Goal: Task Accomplishment & Management: Use online tool/utility

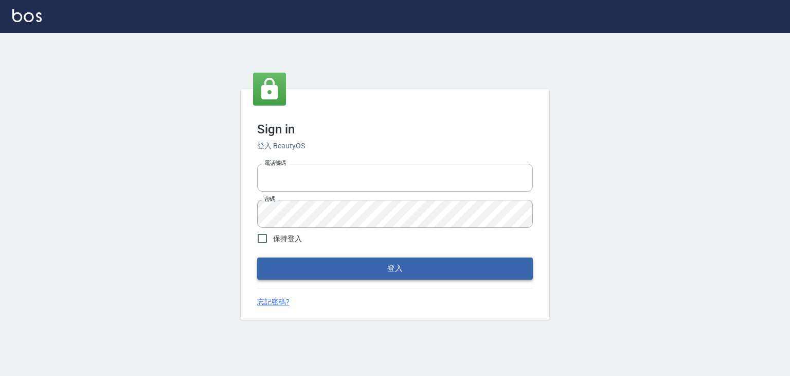
type input "6430581"
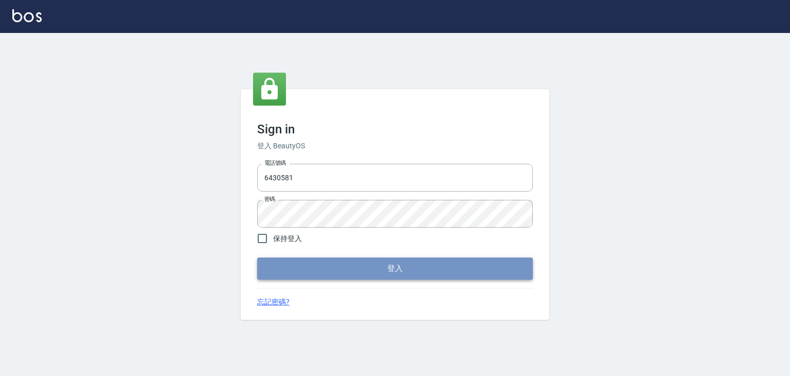
click at [434, 262] on button "登入" at bounding box center [395, 268] width 276 height 22
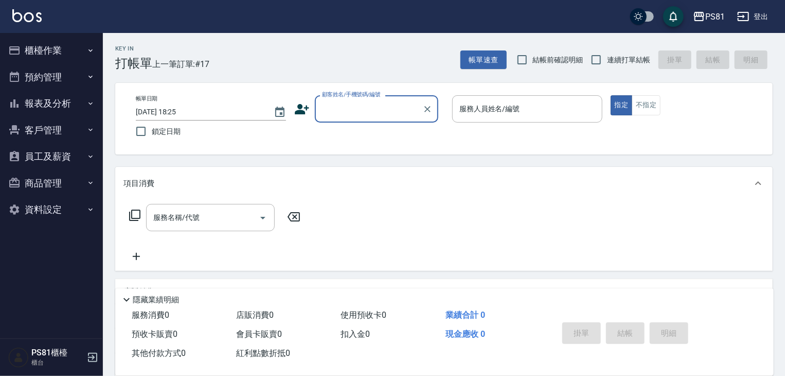
click at [81, 104] on button "報表及分析" at bounding box center [51, 103] width 95 height 27
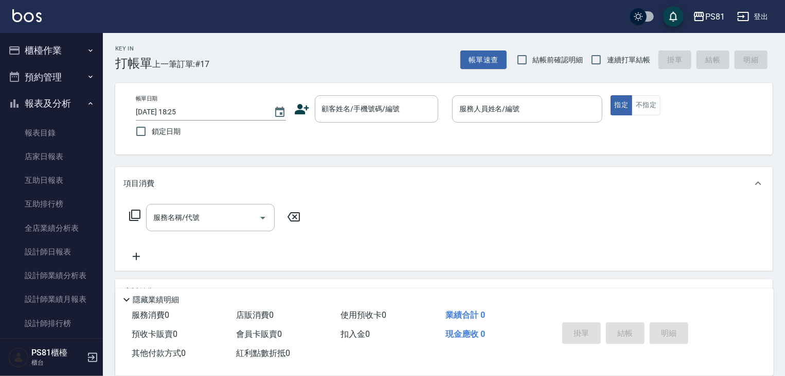
click at [57, 47] on button "櫃檯作業" at bounding box center [51, 50] width 95 height 27
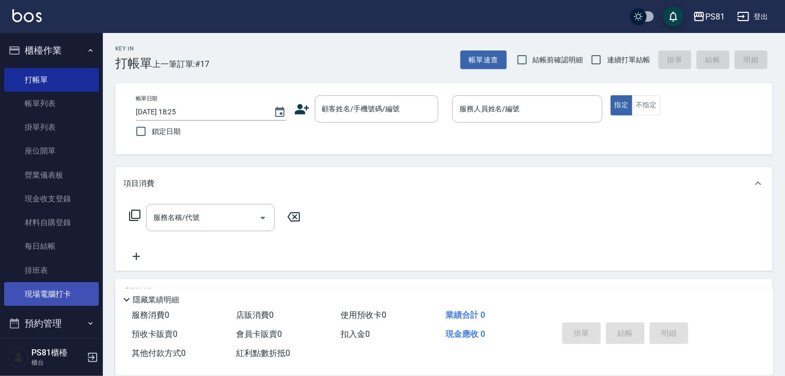
click at [74, 295] on link "現場電腦打卡" at bounding box center [51, 294] width 95 height 24
